Goal: Task Accomplishment & Management: Manage account settings

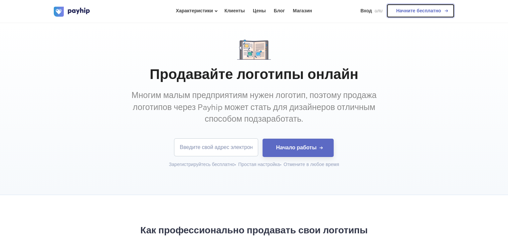
click at [416, 10] on ya-tr-span "Начните бесплатно" at bounding box center [418, 11] width 45 height 6
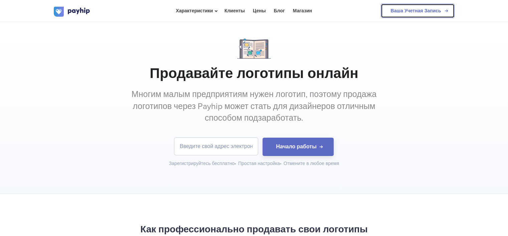
click at [423, 10] on ya-tr-span "Ваша Учетная Запись" at bounding box center [415, 11] width 50 height 6
